Goal: Use online tool/utility

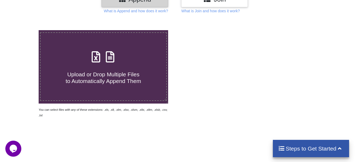
scroll to position [80, 0]
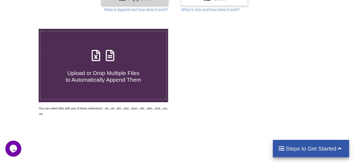
click at [110, 70] on span "Upload or Drop Multiple Files to Automatically Append Them" at bounding box center [103, 76] width 75 height 13
click at [24, 29] on input "Upload or Drop Multiple Files to Automatically Append Them" at bounding box center [24, 29] width 0 height 0
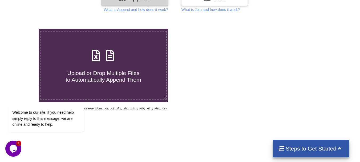
type input "C:\fakepath\Errorneous claim.xls"
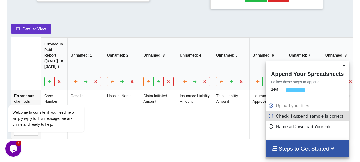
scroll to position [206, 0]
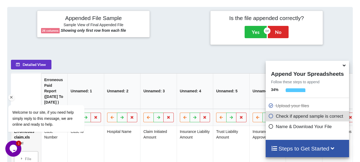
click at [39, 61] on div "Welcome to our site, if you need help simply reply to this message, we are onli…" at bounding box center [53, 96] width 96 height 81
click at [25, 62] on div "Welcome to our site, if you need help simply reply to this message, we are onli…" at bounding box center [53, 96] width 96 height 81
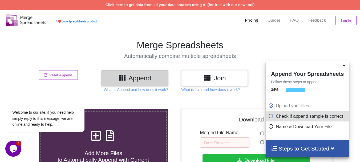
click at [292, 147] on h4 "Steps to Get Started" at bounding box center [307, 148] width 73 height 7
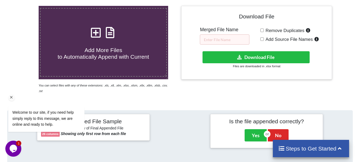
scroll to position [107, 0]
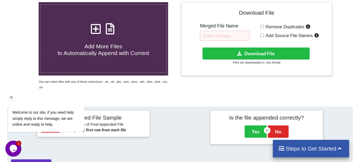
click at [11, 97] on icon "Chat attention grabber" at bounding box center [11, 97] width 5 height 5
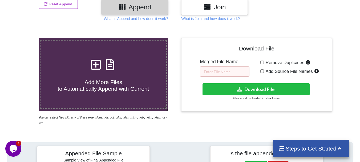
scroll to position [73, 0]
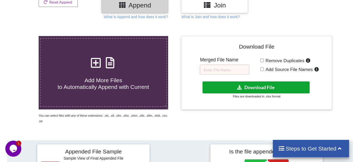
click at [259, 87] on button "Download File" at bounding box center [256, 87] width 107 height 12
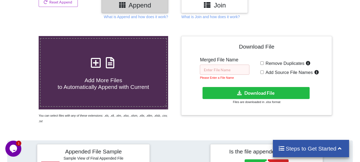
click at [229, 70] on input "text" at bounding box center [225, 70] width 50 height 10
type input "N"
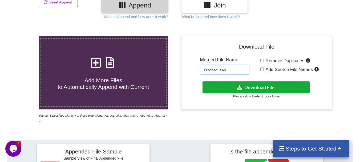
type input "Erroneous all"
click at [258, 88] on button "Download File" at bounding box center [256, 87] width 107 height 12
